Goal: Book appointment/travel/reservation

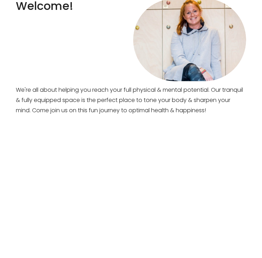
scroll to position [1, 0]
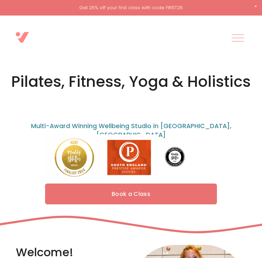
click at [125, 192] on link "Book a Class" at bounding box center [131, 193] width 172 height 21
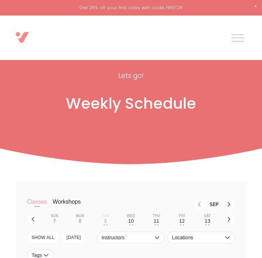
click at [237, 37] on div at bounding box center [238, 38] width 12 height 12
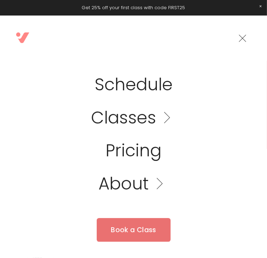
click at [126, 117] on link "Folder: Classes" at bounding box center [133, 117] width 85 height 17
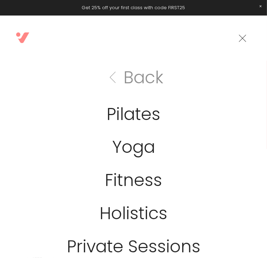
click at [248, 35] on div at bounding box center [243, 38] width 12 height 12
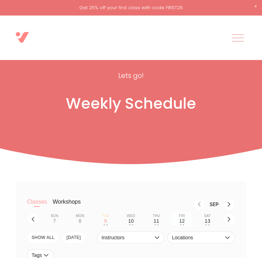
click at [182, 221] on div "12" at bounding box center [182, 221] width 6 height 6
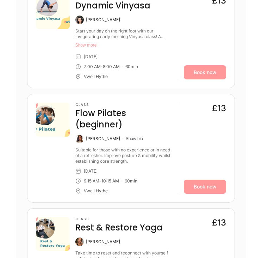
scroll to position [33, 0]
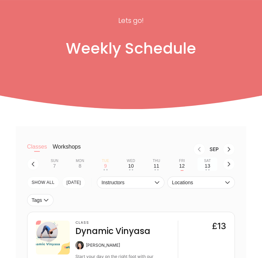
click at [208, 165] on div "13" at bounding box center [208, 166] width 6 height 6
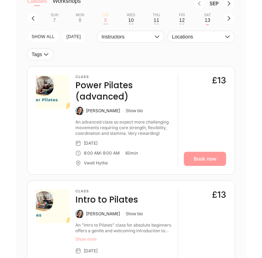
scroll to position [184, 0]
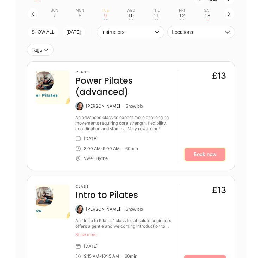
click at [211, 157] on link "Book now" at bounding box center [205, 154] width 42 height 14
